Goal: Information Seeking & Learning: Learn about a topic

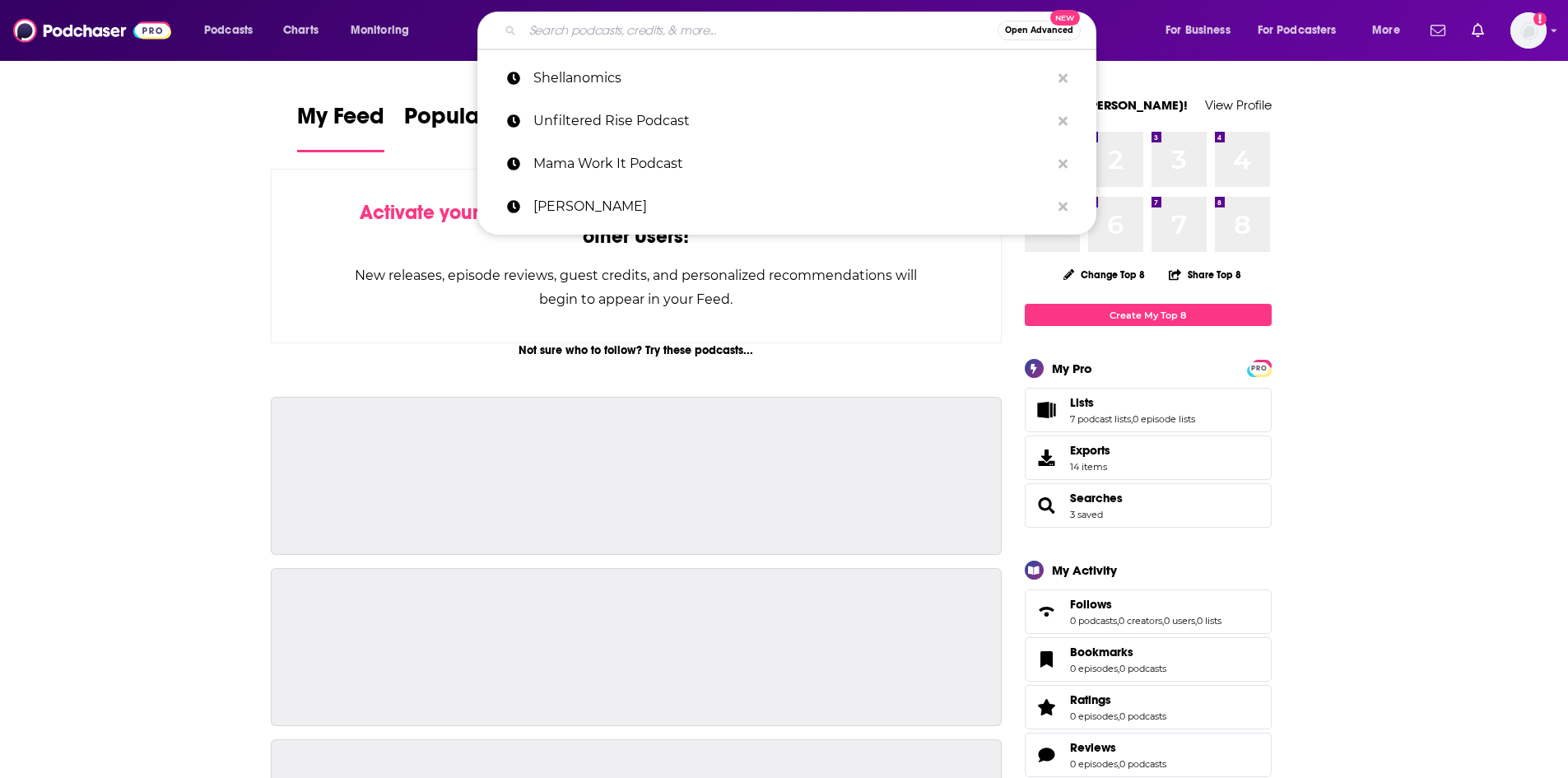
click at [714, 20] on input "Search podcasts, credits, & more..." at bounding box center [760, 30] width 475 height 27
paste input "Momentum MInistry Partners Podcast"
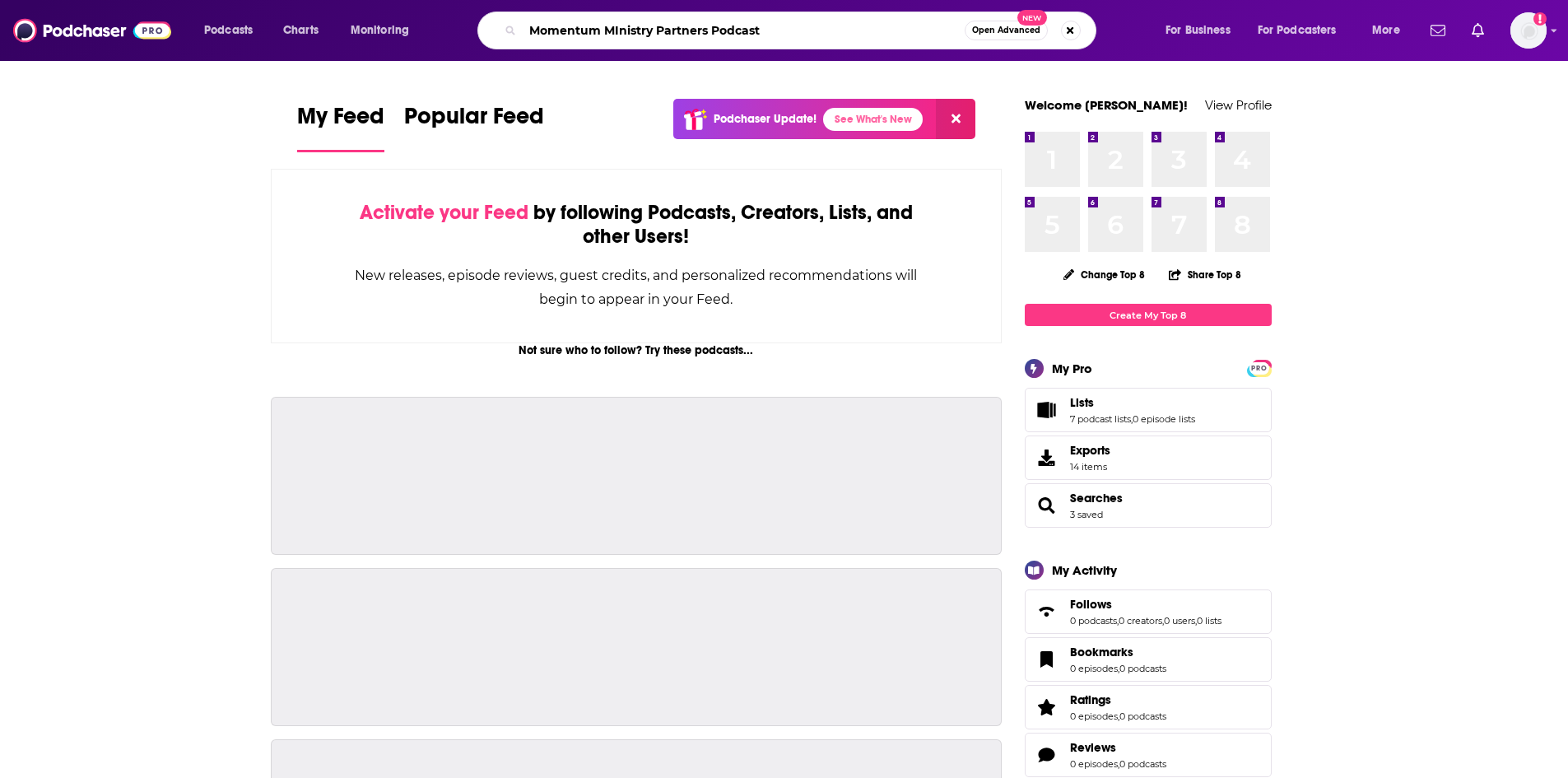
type input "Momentum MInistry Partners Podcast"
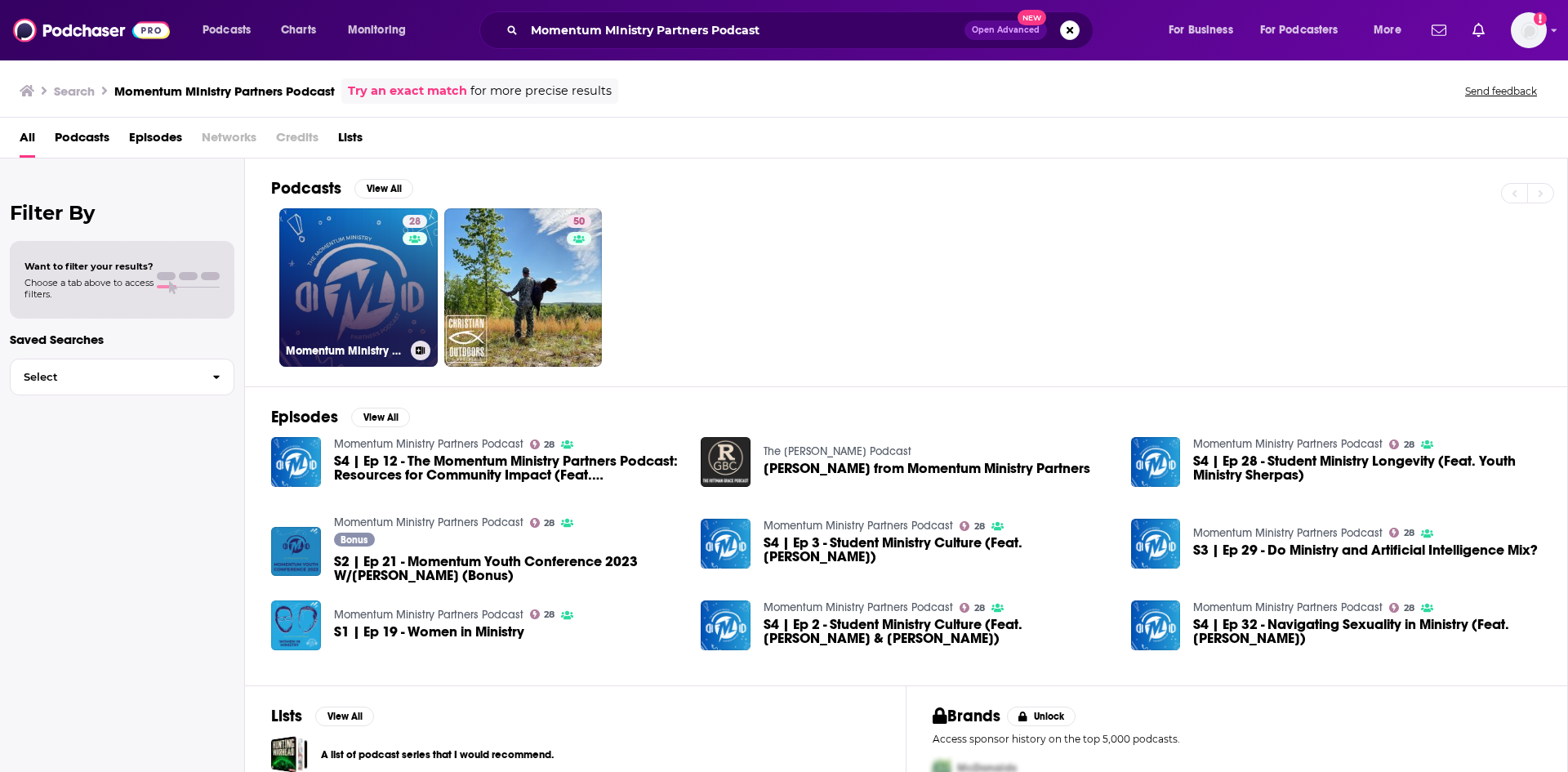
click at [387, 297] on link "28 Momentum Ministry Partners Podcast" at bounding box center [358, 287] width 158 height 158
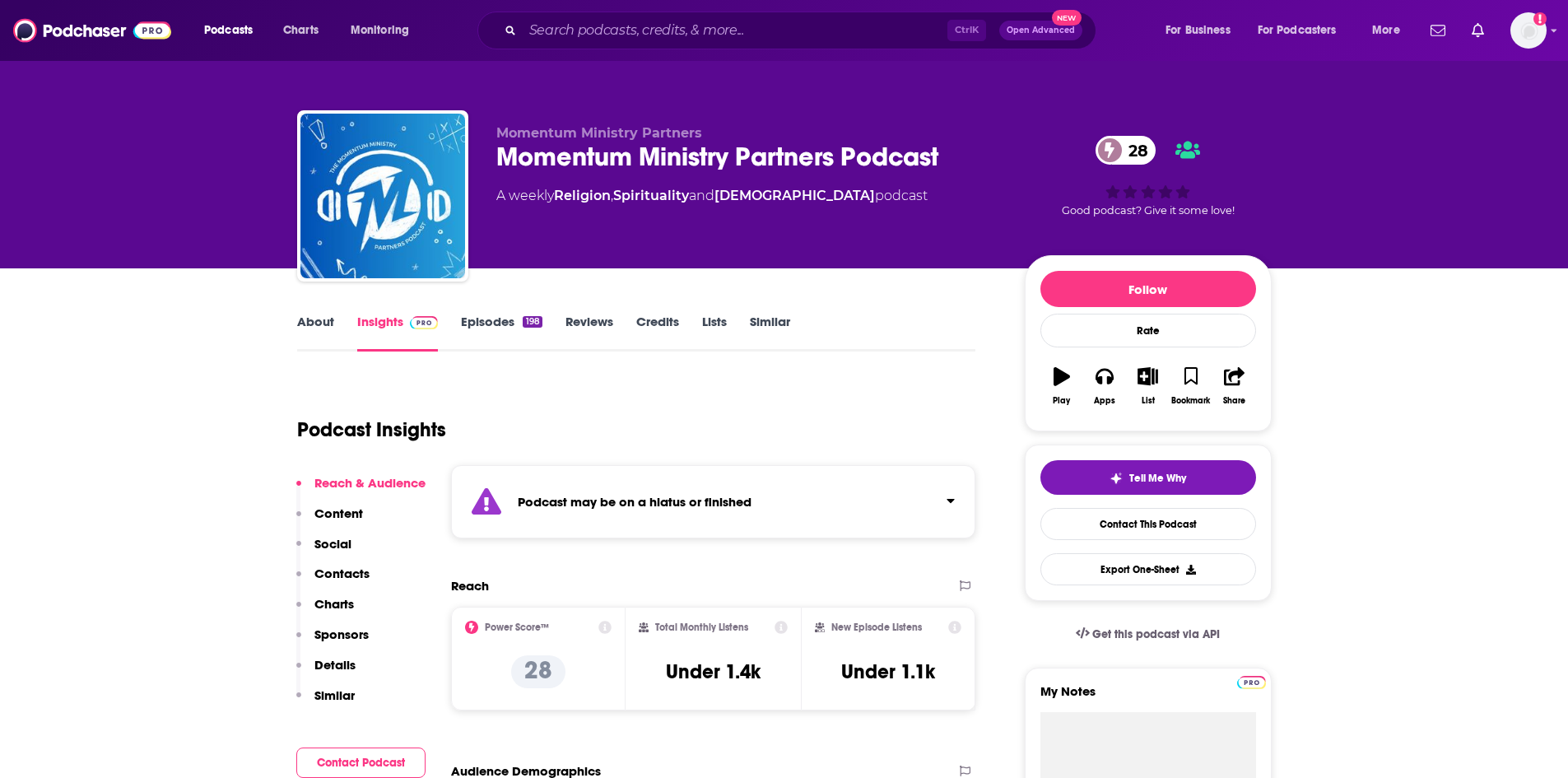
click at [312, 335] on link "About" at bounding box center [315, 332] width 37 height 37
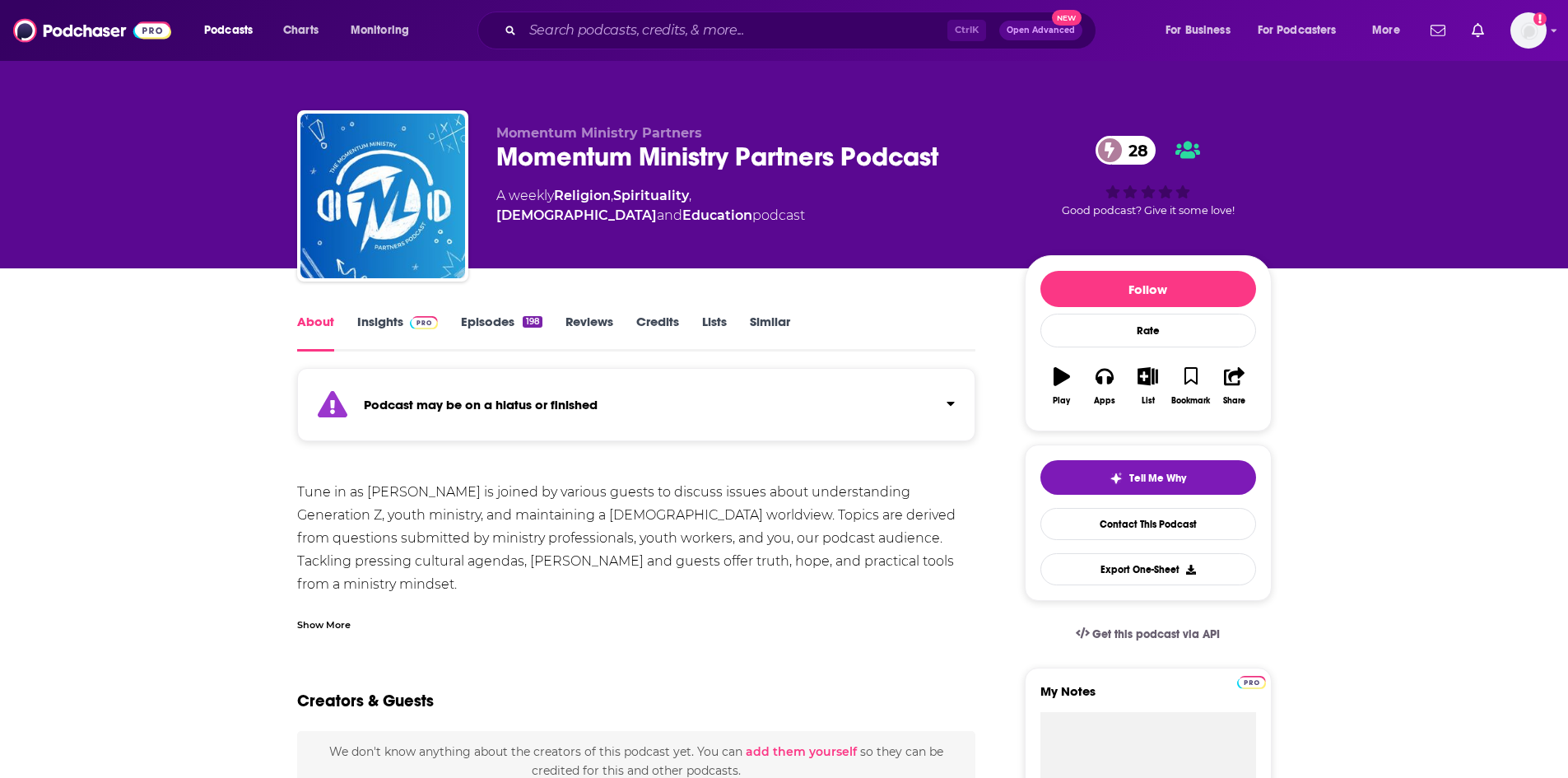
click at [308, 610] on div "Show More" at bounding box center [636, 618] width 679 height 28
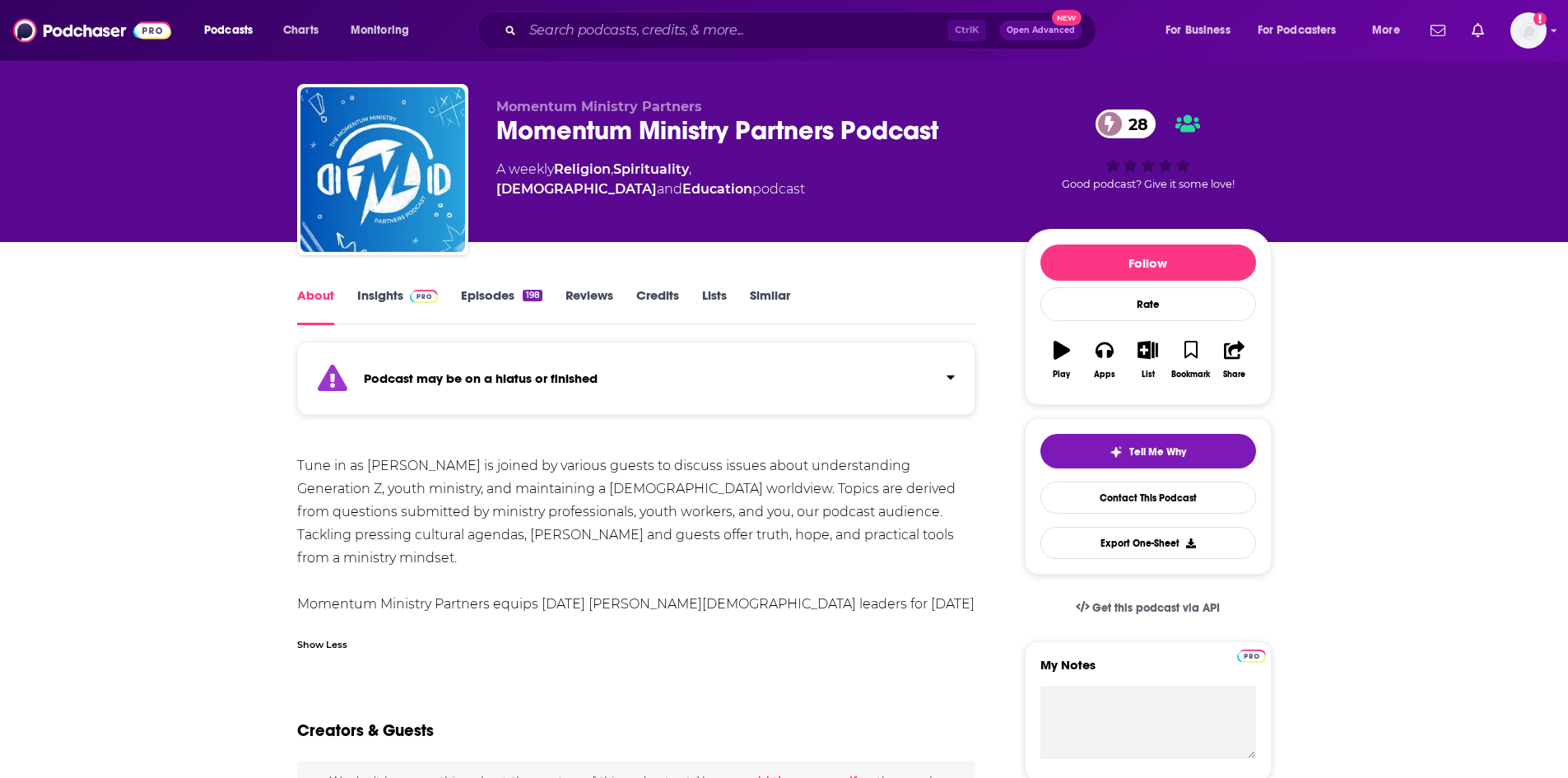
scroll to position [82, 0]
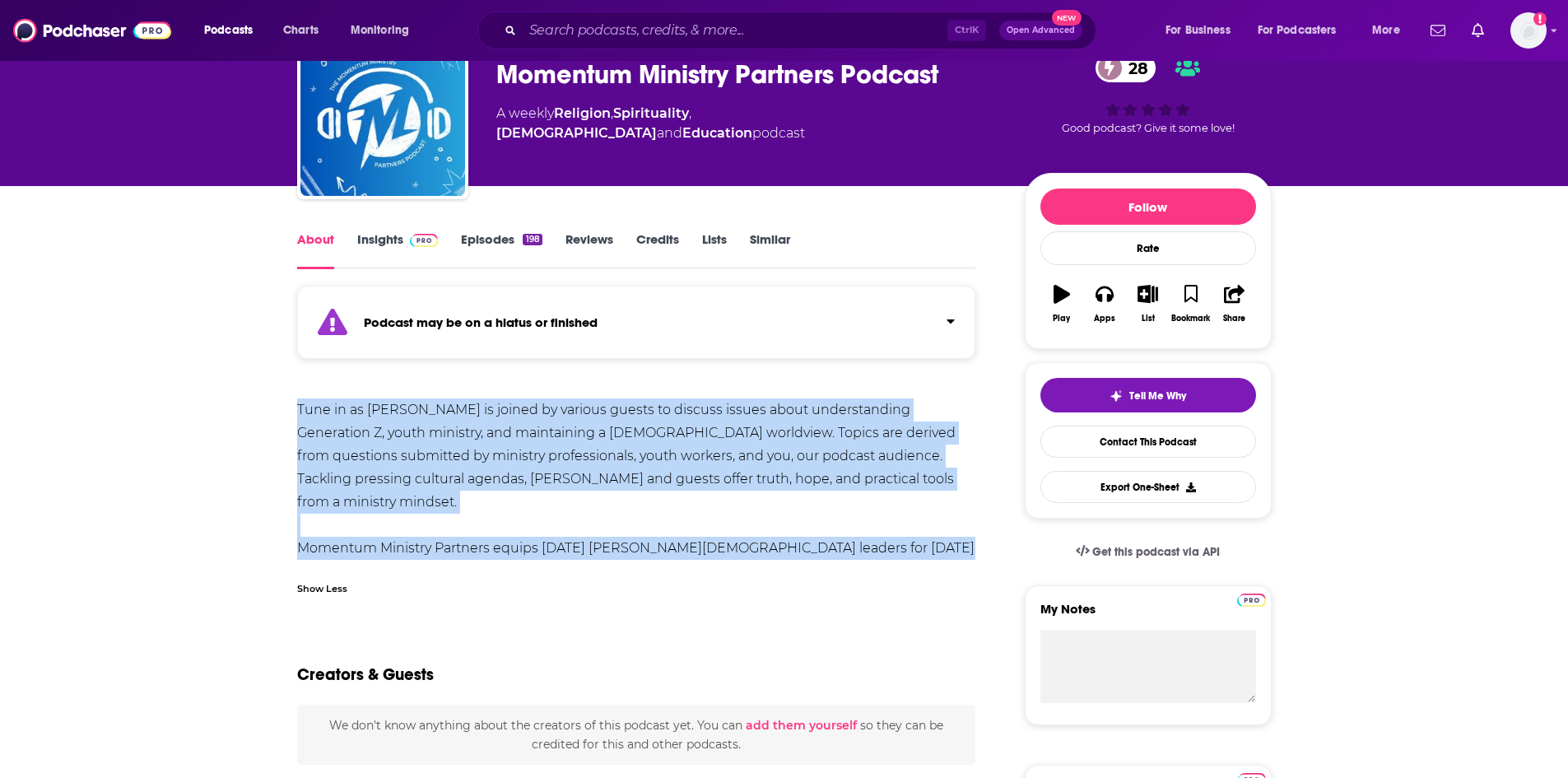
drag, startPoint x: 287, startPoint y: 410, endPoint x: 976, endPoint y: 545, distance: 702.1
copy div "Tune in as [PERSON_NAME] is joined by various guests to discuss issues about un…"
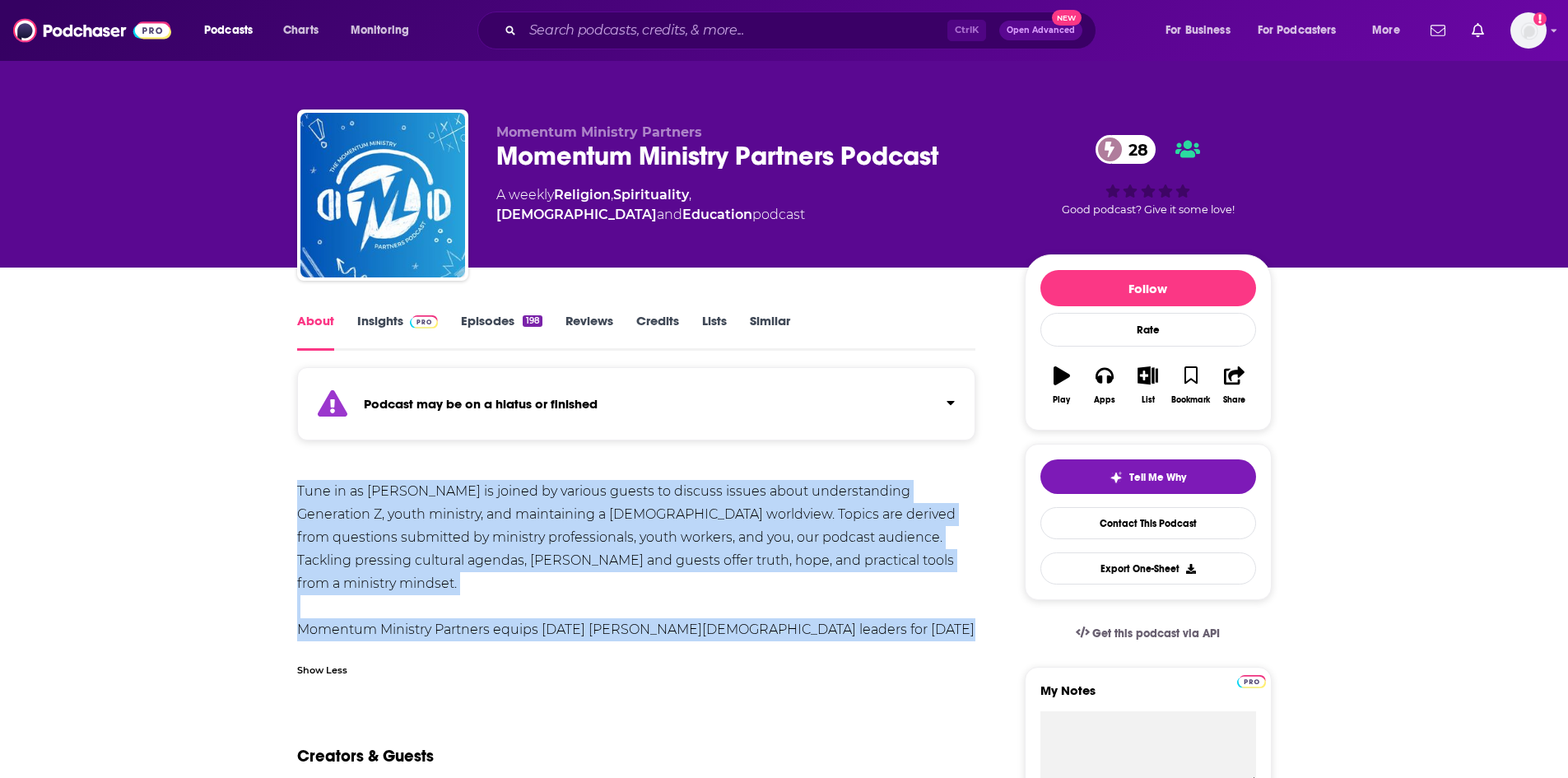
scroll to position [0, 0]
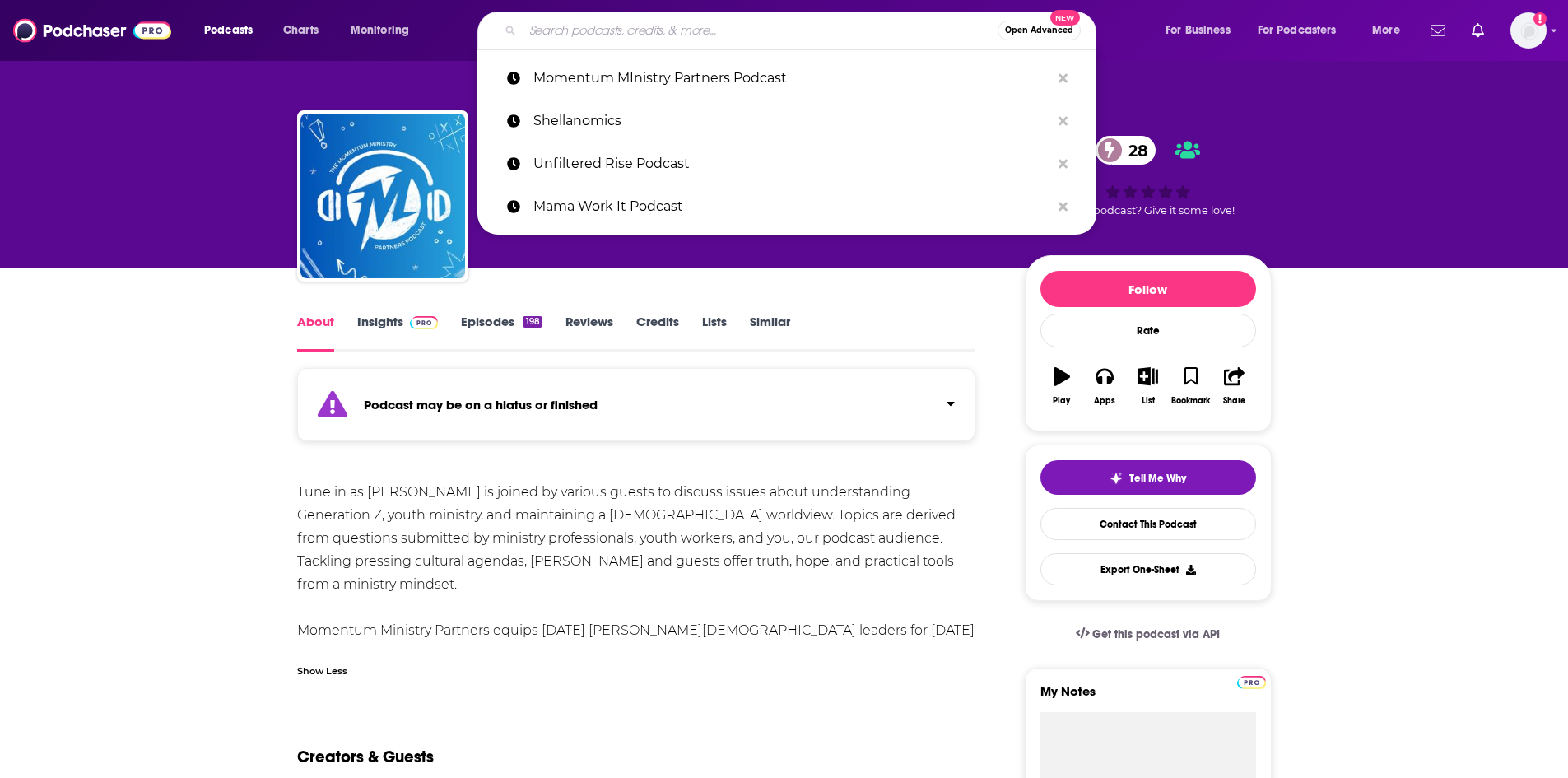
click at [642, 21] on input "Search podcasts, credits, & more..." at bounding box center [760, 30] width 475 height 27
paste input "[PERSON_NAME] Podcast"
type input "[PERSON_NAME] Podcast"
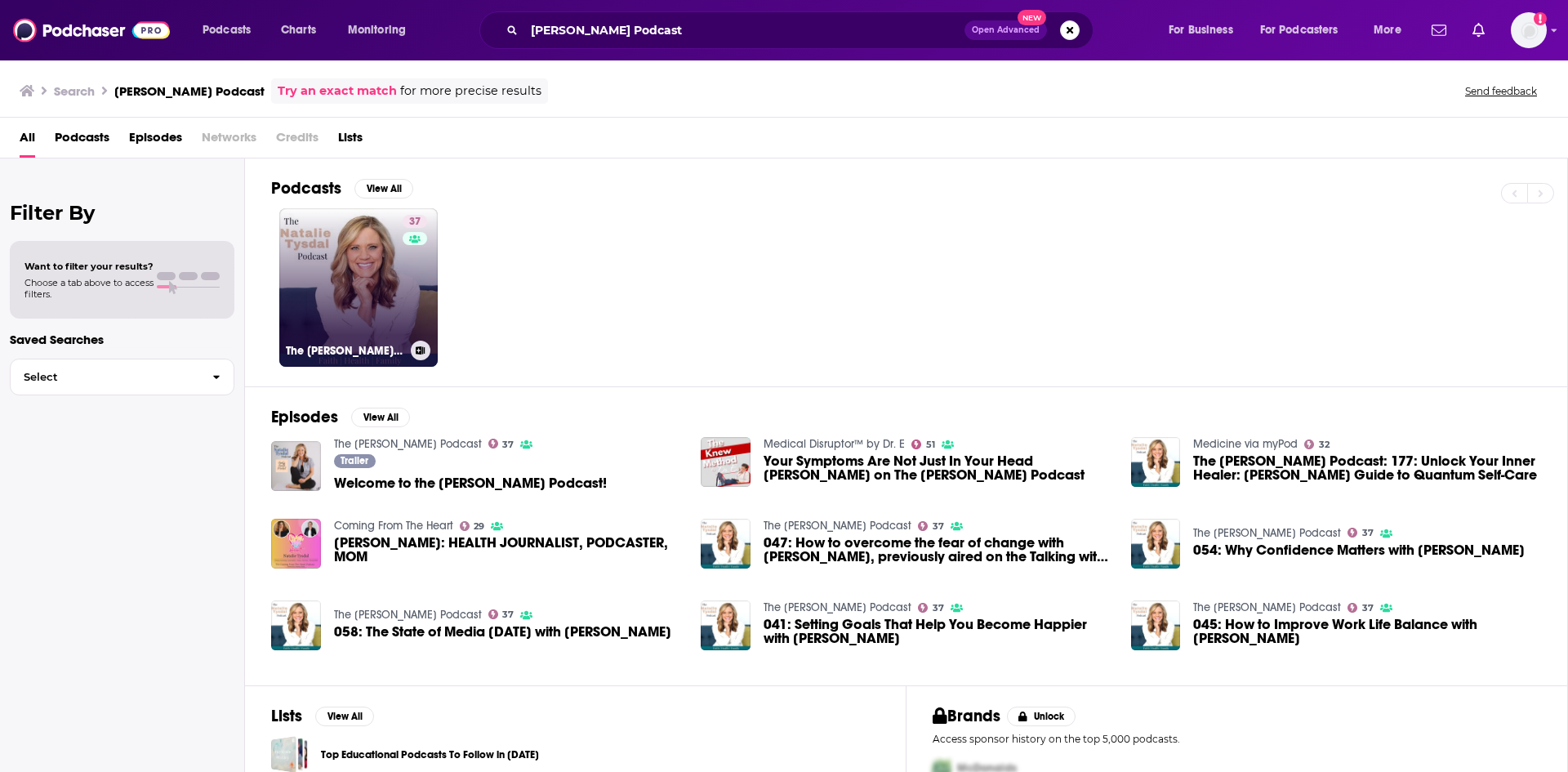
click at [382, 283] on link "37 The [PERSON_NAME] Podcast" at bounding box center [358, 287] width 158 height 158
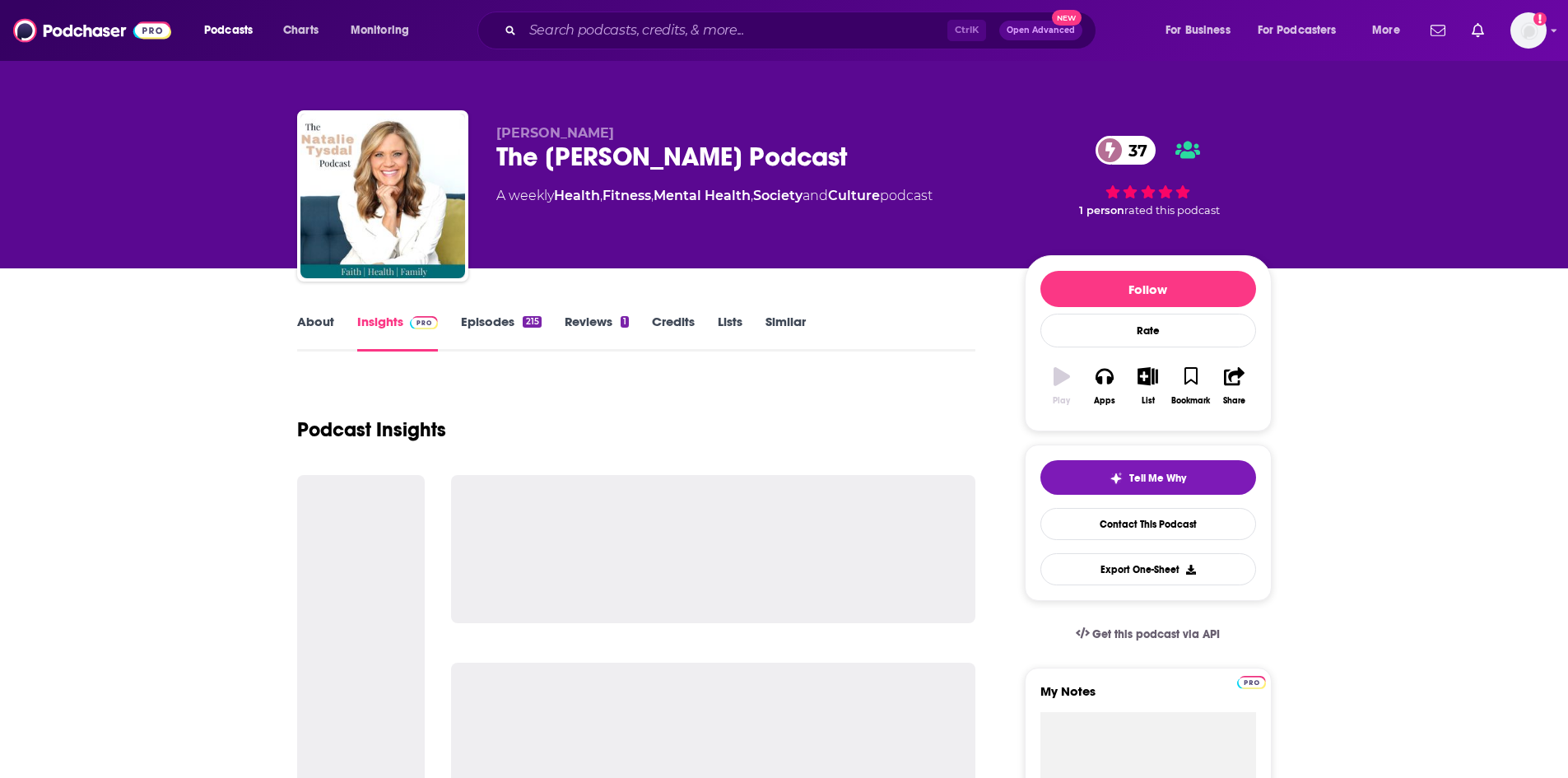
click at [323, 316] on link "About" at bounding box center [315, 332] width 37 height 37
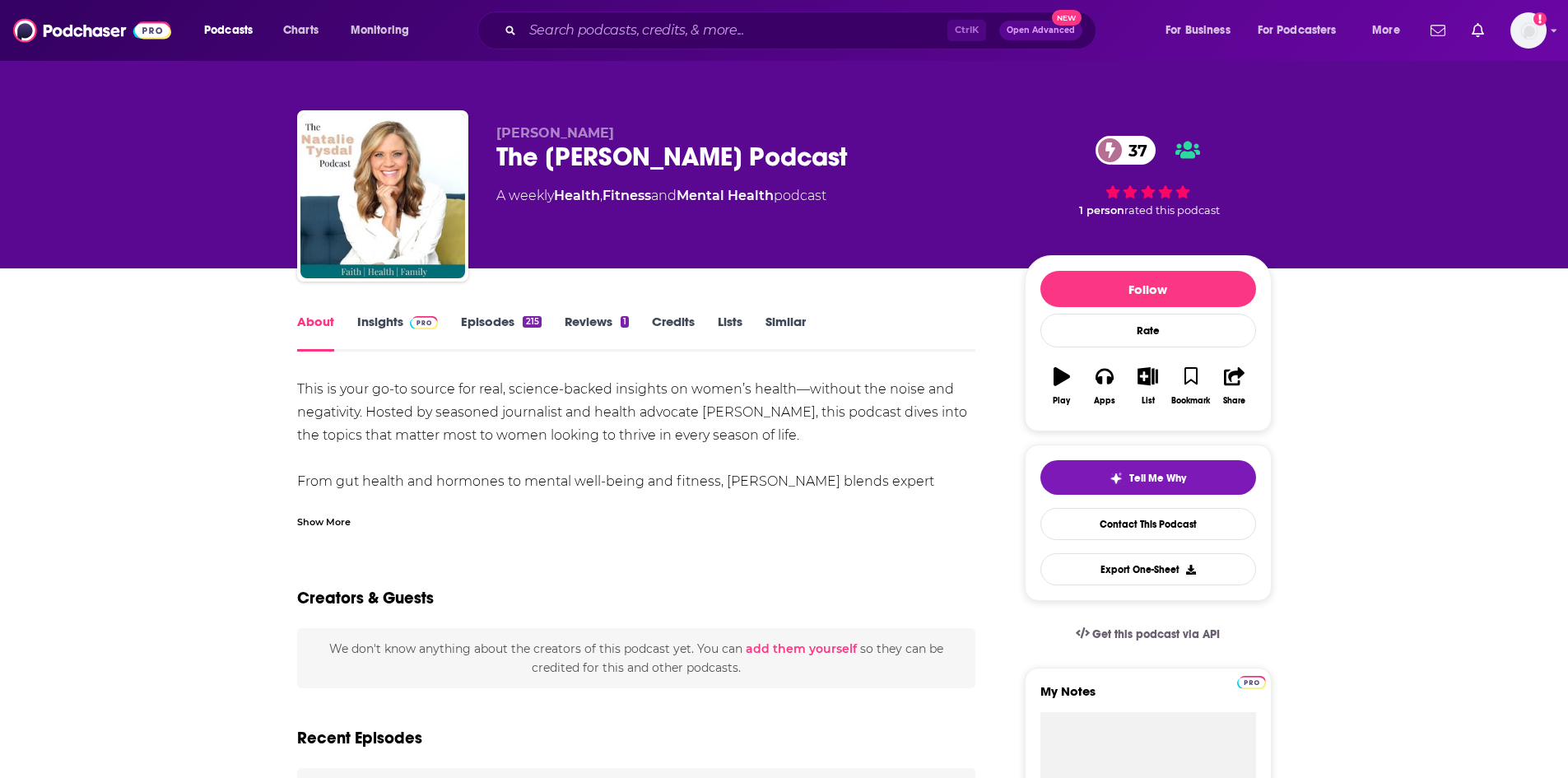
click at [326, 522] on div "Show More" at bounding box center [323, 521] width 53 height 16
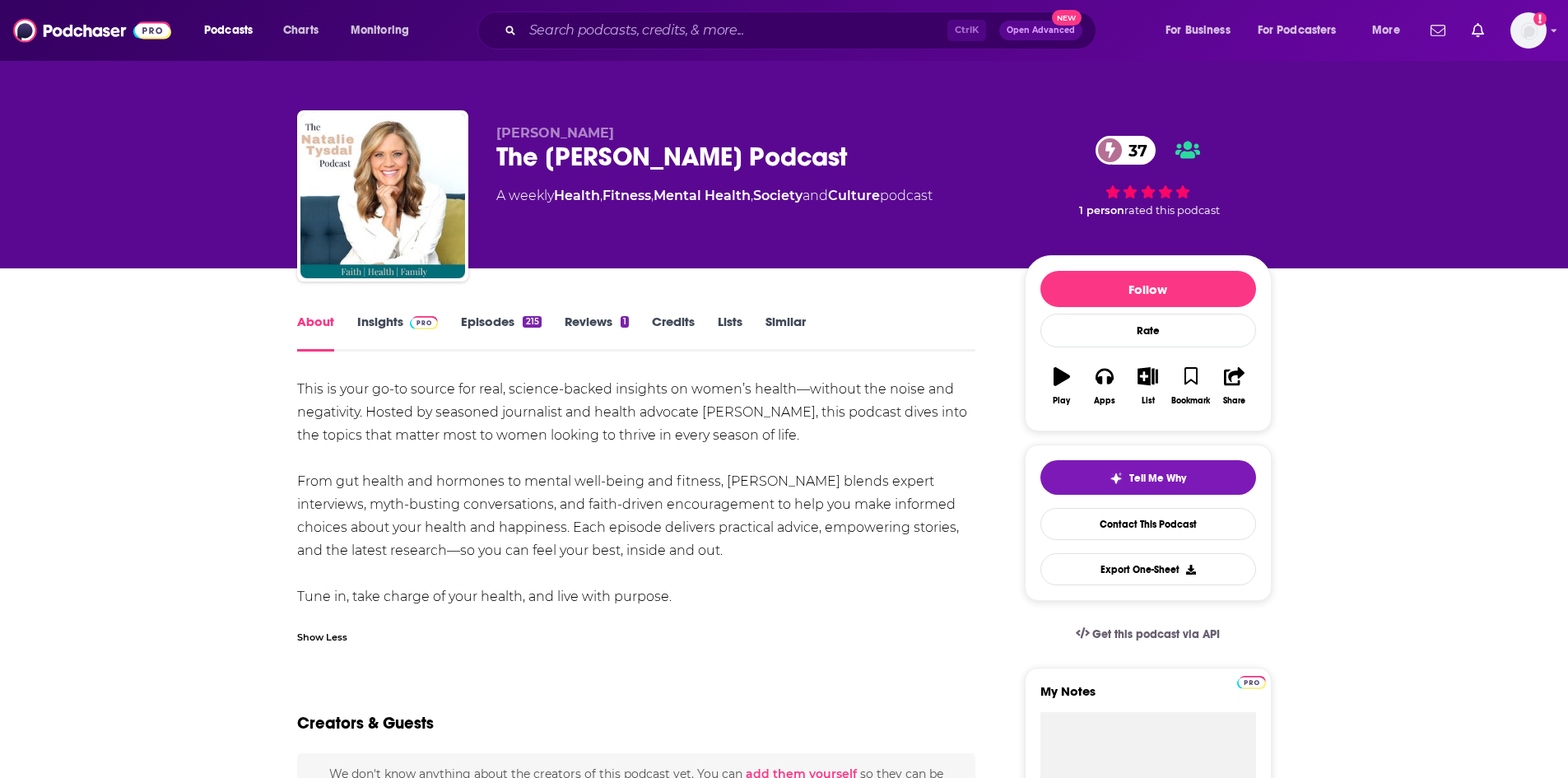
drag, startPoint x: 294, startPoint y: 373, endPoint x: 746, endPoint y: 592, distance: 502.3
copy div "This is your go-to source for real, science-backed insights on women’s health—w…"
click at [1090, 383] on button "Apps" at bounding box center [1105, 386] width 43 height 60
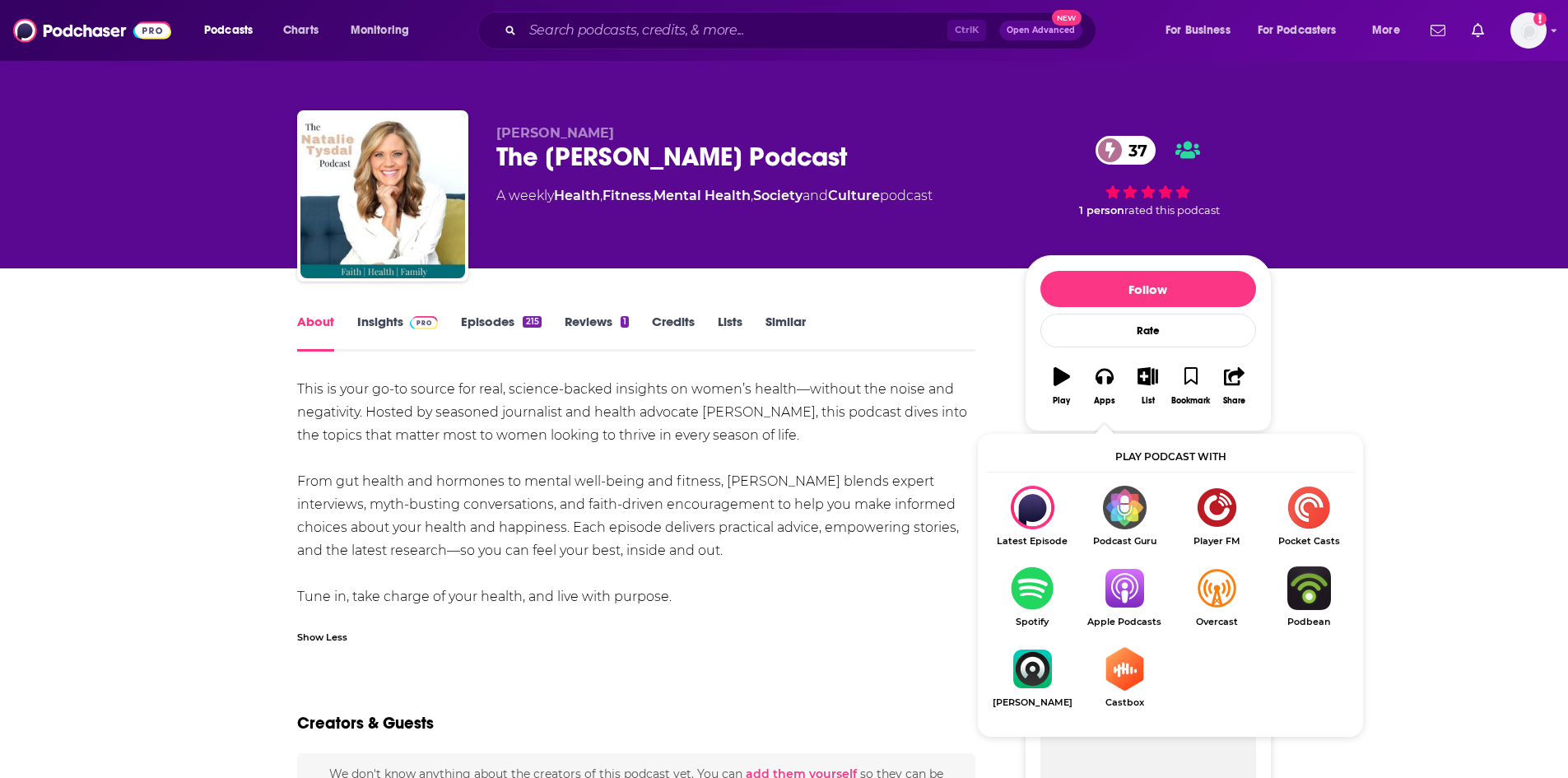
click at [1113, 610] on img "Show Listen On dropdown" at bounding box center [1123, 588] width 92 height 44
